Goal: Complete application form: Complete application form

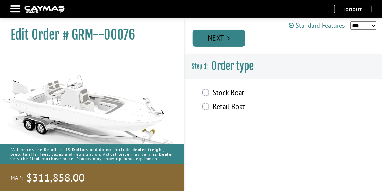
click at [237, 41] on link "Next" at bounding box center [219, 38] width 52 height 17
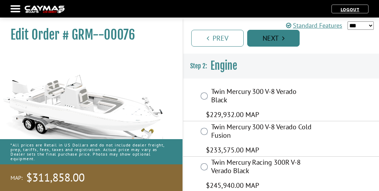
click at [290, 37] on link "Next" at bounding box center [273, 38] width 52 height 17
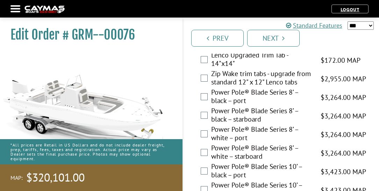
scroll to position [520, 0]
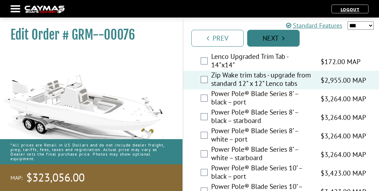
click at [287, 39] on link "Next" at bounding box center [273, 38] width 52 height 17
click at [284, 37] on icon "Pagination" at bounding box center [283, 38] width 2 height 7
click at [288, 38] on link "Next" at bounding box center [273, 38] width 52 height 17
click at [279, 36] on link "Next" at bounding box center [273, 38] width 52 height 17
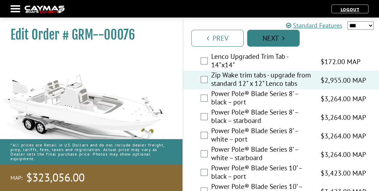
click at [279, 36] on link "Next" at bounding box center [273, 38] width 52 height 17
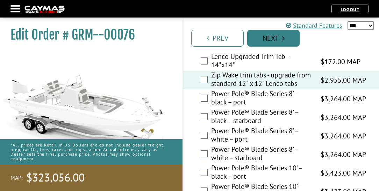
click at [279, 36] on link "Next" at bounding box center [273, 38] width 52 height 17
click at [279, 35] on link "Next" at bounding box center [273, 38] width 52 height 17
click at [278, 34] on link "Next" at bounding box center [273, 38] width 52 height 17
click at [277, 34] on link "Next" at bounding box center [273, 38] width 52 height 17
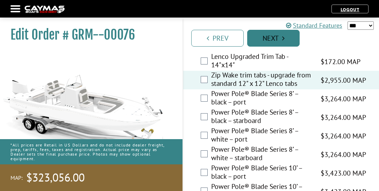
click at [277, 33] on link "Next" at bounding box center [273, 38] width 52 height 17
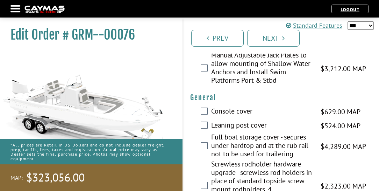
scroll to position [819, 0]
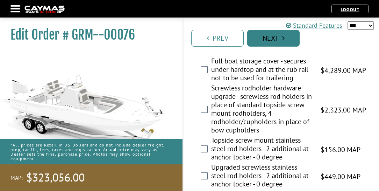
click at [277, 37] on link "Next" at bounding box center [273, 38] width 52 height 17
click at [276, 37] on link "Next" at bounding box center [273, 38] width 52 height 17
click at [275, 37] on link "Next" at bounding box center [273, 38] width 52 height 17
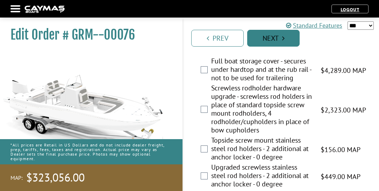
click at [275, 37] on link "Next" at bounding box center [273, 38] width 52 height 17
click at [274, 37] on link "Next" at bounding box center [273, 38] width 52 height 17
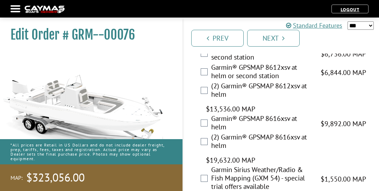
scroll to position [3251, 0]
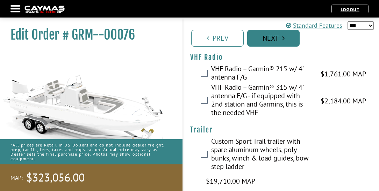
click at [284, 36] on icon "Pagination" at bounding box center [283, 38] width 2 height 7
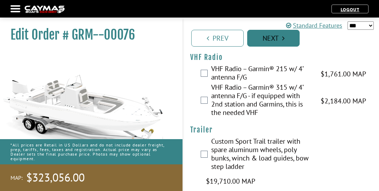
click at [284, 36] on icon "Pagination" at bounding box center [283, 38] width 2 height 7
click at [283, 36] on icon "Pagination" at bounding box center [283, 38] width 2 height 7
click at [282, 36] on link "Next" at bounding box center [273, 38] width 52 height 17
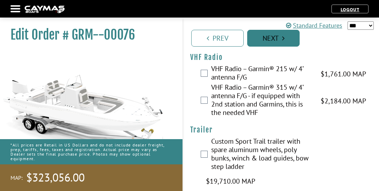
click at [282, 36] on link "Next" at bounding box center [273, 38] width 52 height 17
click at [281, 36] on link "Next" at bounding box center [273, 38] width 52 height 17
click at [280, 36] on link "Next" at bounding box center [273, 38] width 52 height 17
click at [279, 34] on link "Next" at bounding box center [273, 38] width 52 height 17
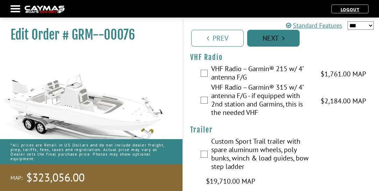
click at [278, 34] on link "Next" at bounding box center [273, 38] width 52 height 17
click at [278, 33] on link "Next" at bounding box center [273, 38] width 52 height 17
click at [277, 33] on link "Next" at bounding box center [273, 38] width 52 height 17
click at [278, 34] on link "Next" at bounding box center [273, 38] width 52 height 17
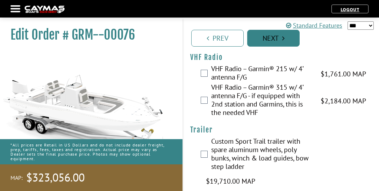
click at [277, 34] on link "Next" at bounding box center [273, 38] width 52 height 17
click at [277, 35] on link "Next" at bounding box center [273, 38] width 52 height 17
click at [273, 36] on link "Next" at bounding box center [273, 38] width 52 height 17
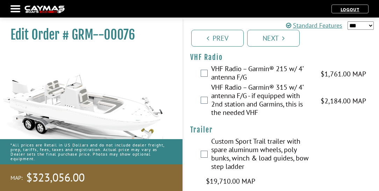
drag, startPoint x: 272, startPoint y: 36, endPoint x: 212, endPoint y: 3, distance: 68.2
click at [272, 35] on link "Next" at bounding box center [273, 38] width 52 height 17
